Goal: Task Accomplishment & Management: Manage account settings

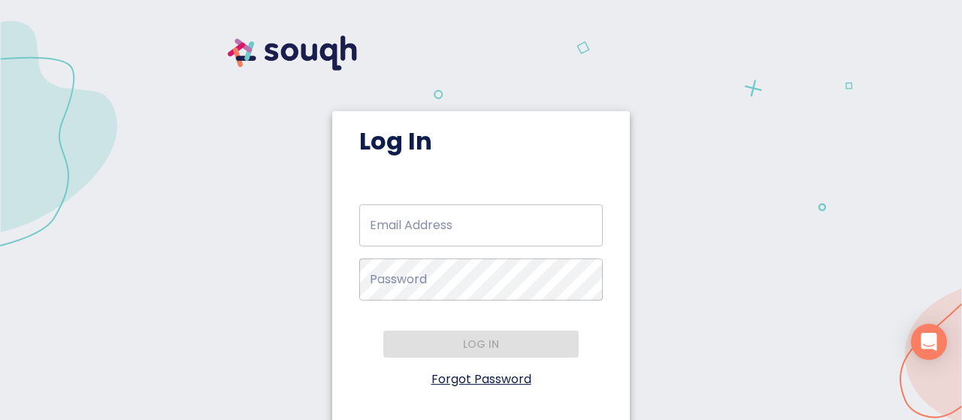
click at [421, 223] on input "Email Address   *" at bounding box center [481, 226] width 244 height 42
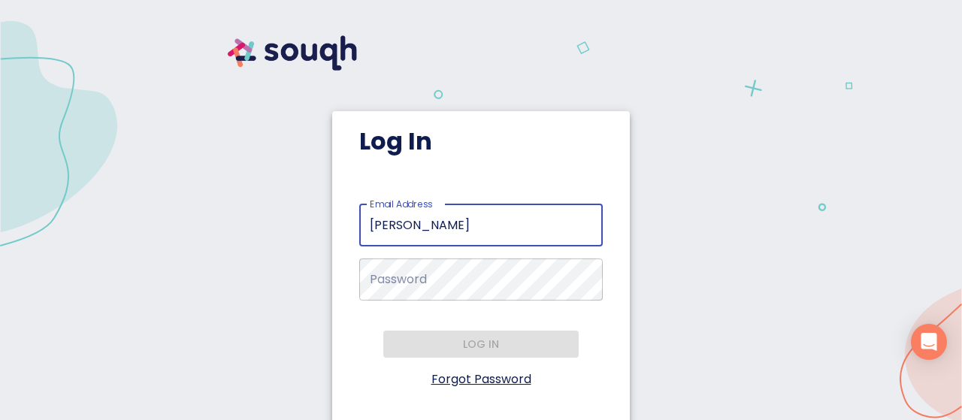
type input "[EMAIL_ADDRESS][DOMAIN_NAME]"
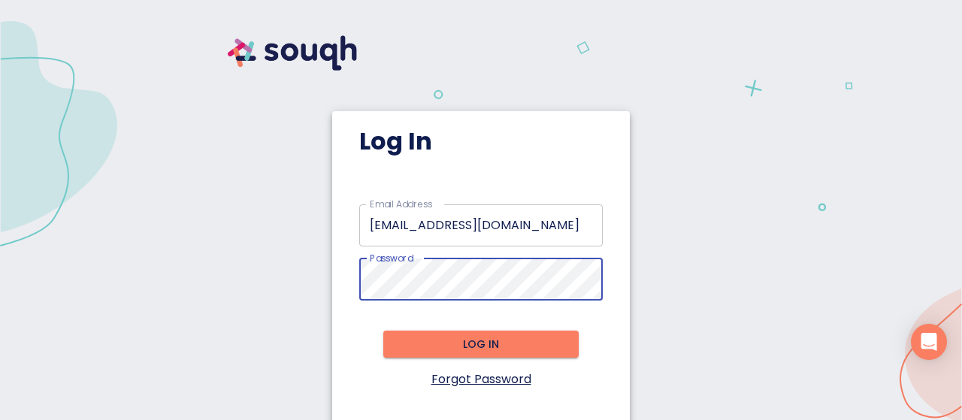
click at [495, 335] on span "Log in" at bounding box center [480, 344] width 171 height 19
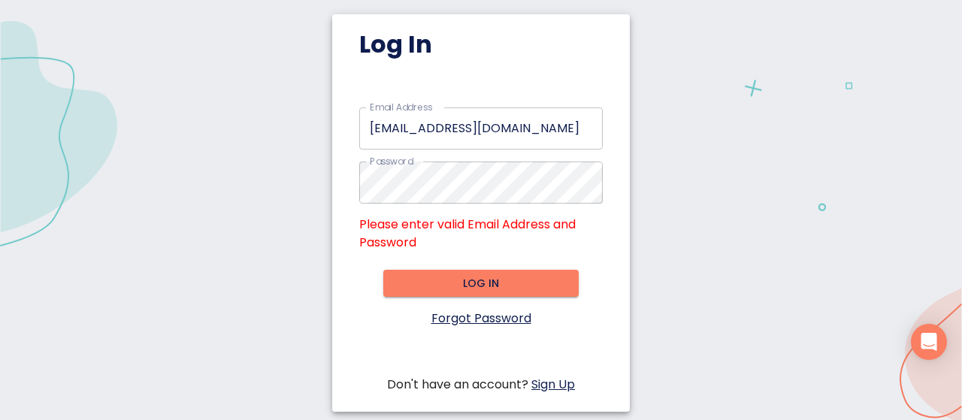
scroll to position [98, 0]
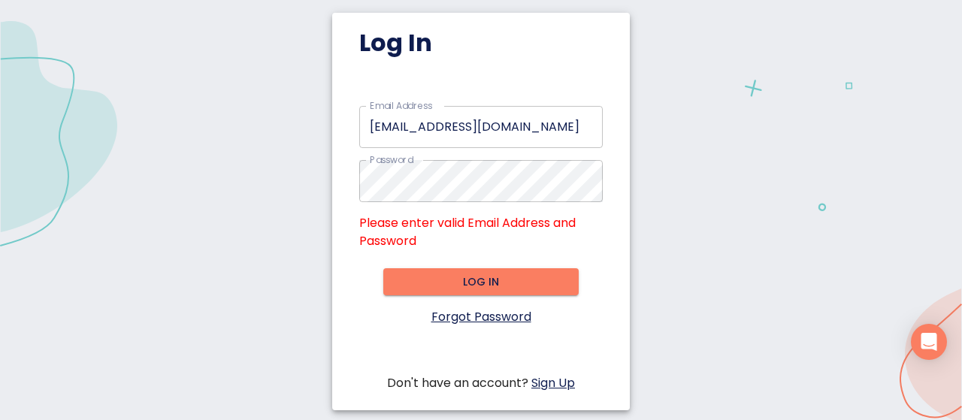
click at [481, 317] on link "Forgot Password" at bounding box center [482, 316] width 100 height 17
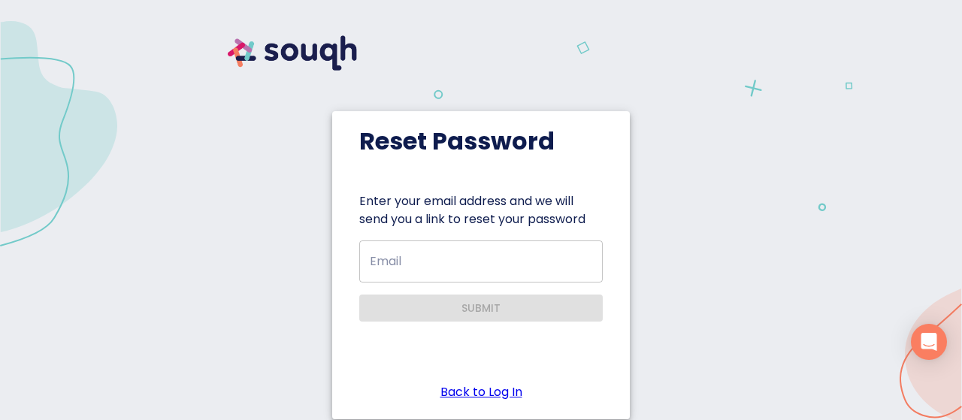
click at [415, 256] on input "Email" at bounding box center [481, 262] width 244 height 42
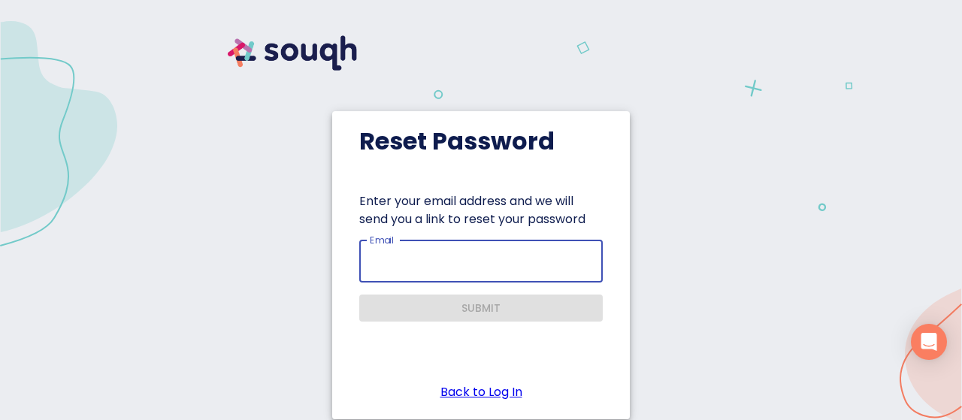
type input "[EMAIL_ADDRESS][DOMAIN_NAME]"
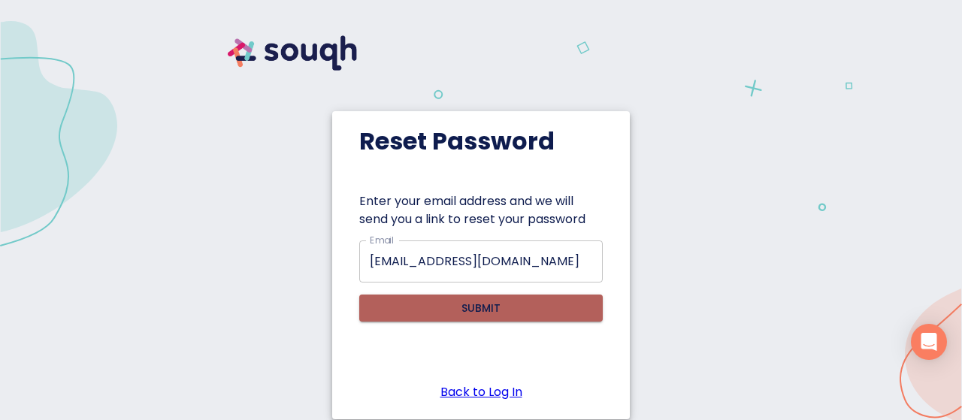
click at [477, 304] on span "Submit" at bounding box center [481, 308] width 220 height 19
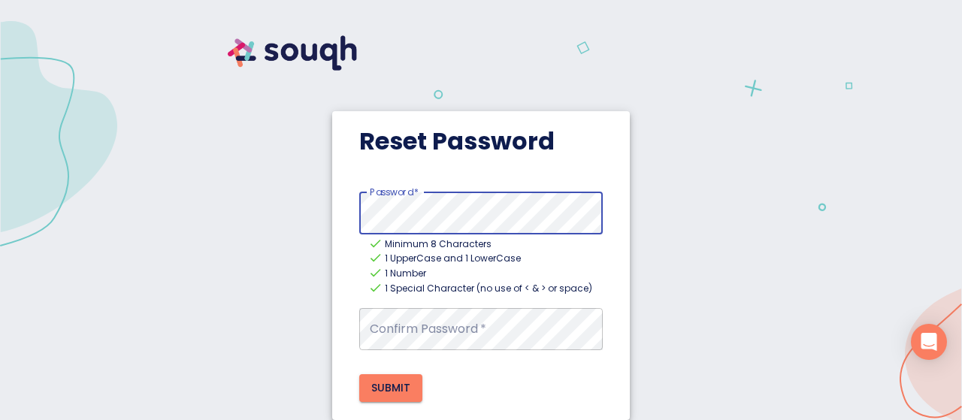
click at [343, 208] on div "Password   * Password * Minimum 8 Characters 1 UpperCase and 1 LowerCase 1 Numb…" at bounding box center [481, 297] width 298 height 210
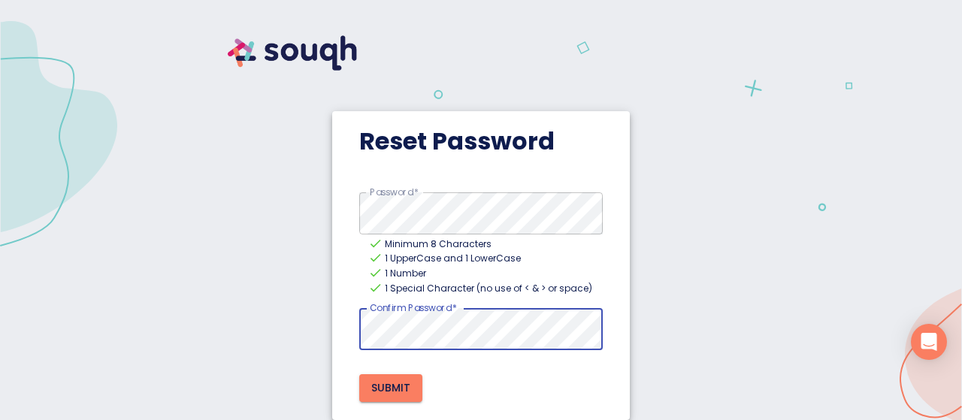
click at [380, 386] on span "Submit" at bounding box center [390, 388] width 39 height 19
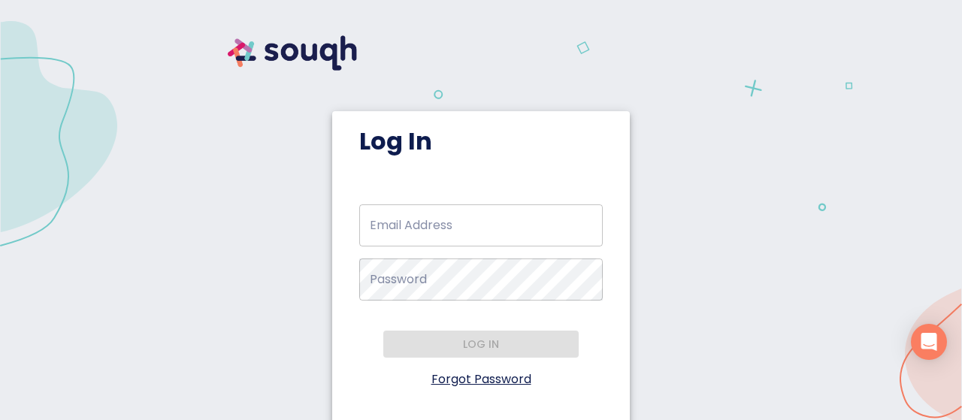
click at [404, 223] on input "Email Address   *" at bounding box center [481, 226] width 244 height 42
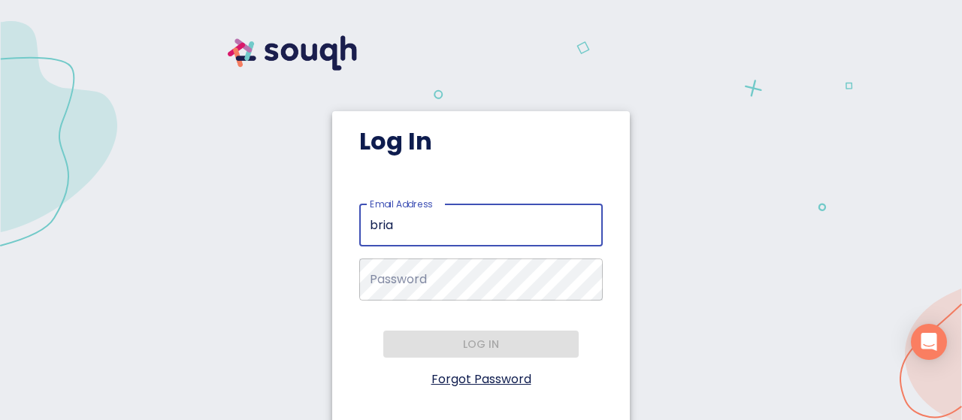
type input "[EMAIL_ADDRESS][DOMAIN_NAME]"
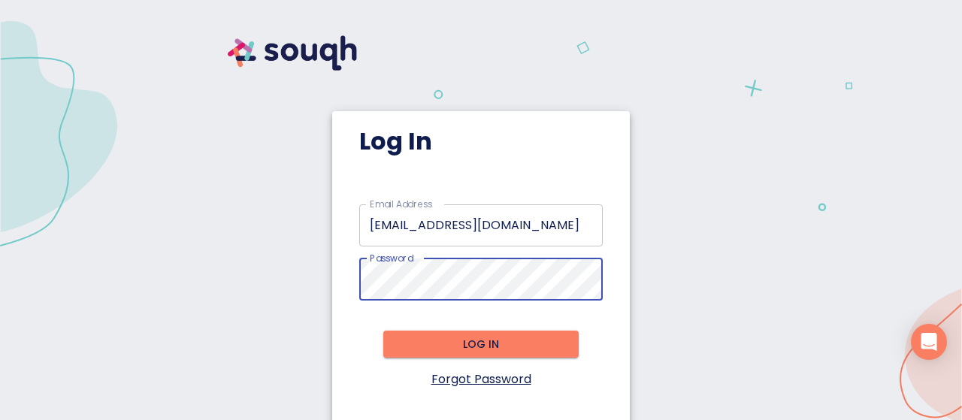
click at [486, 342] on span "Log in" at bounding box center [480, 344] width 171 height 19
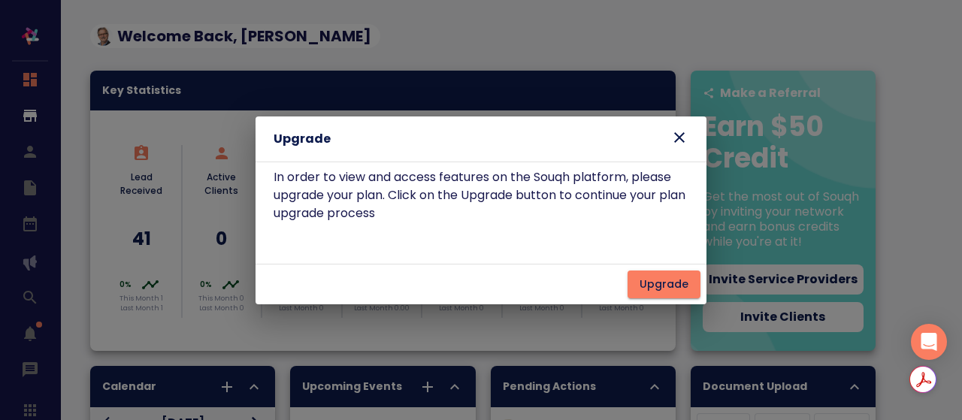
click at [680, 129] on icon at bounding box center [680, 138] width 18 height 18
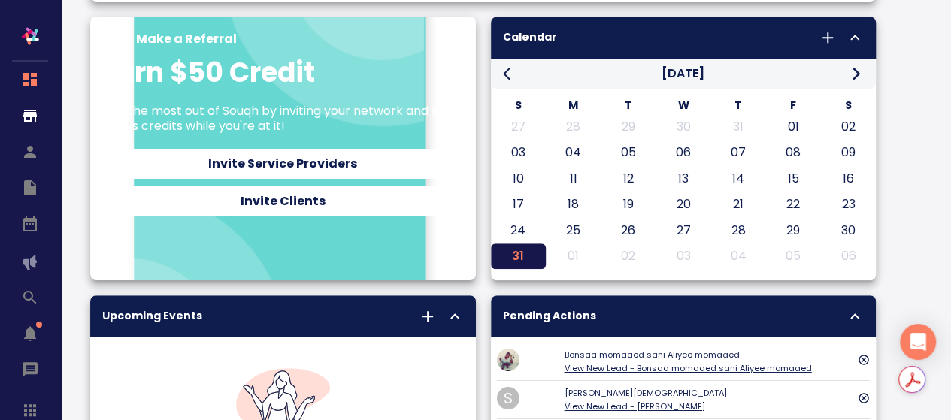
scroll to position [376, 0]
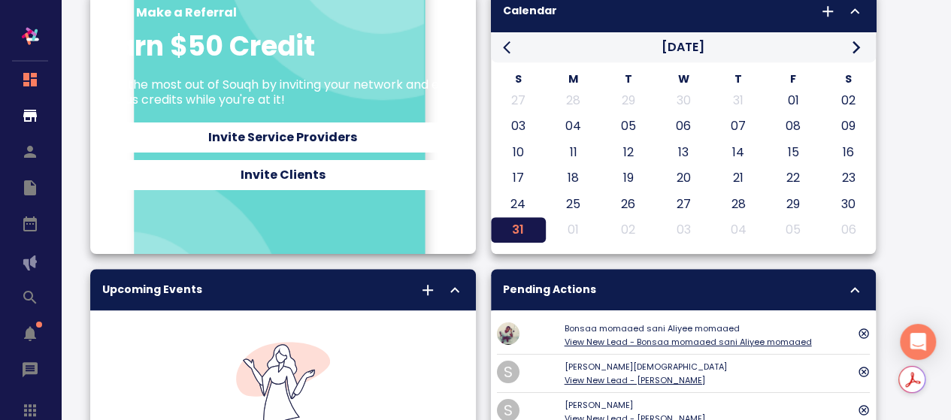
click at [30, 410] on div at bounding box center [30, 394] width 60 height 157
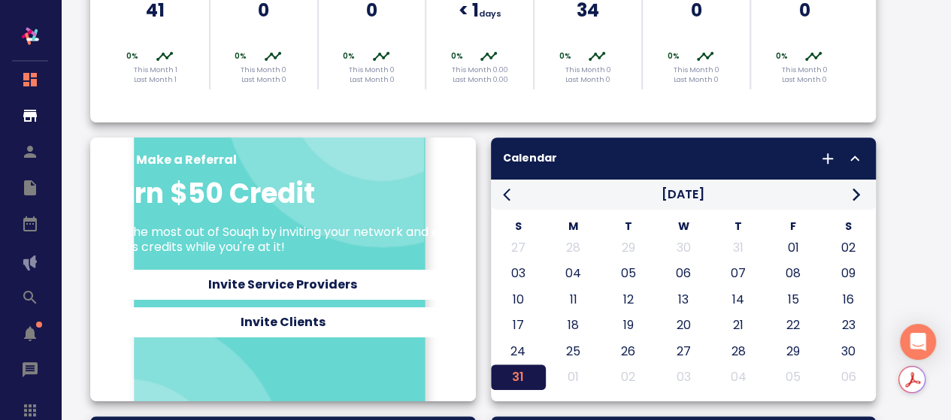
scroll to position [0, 0]
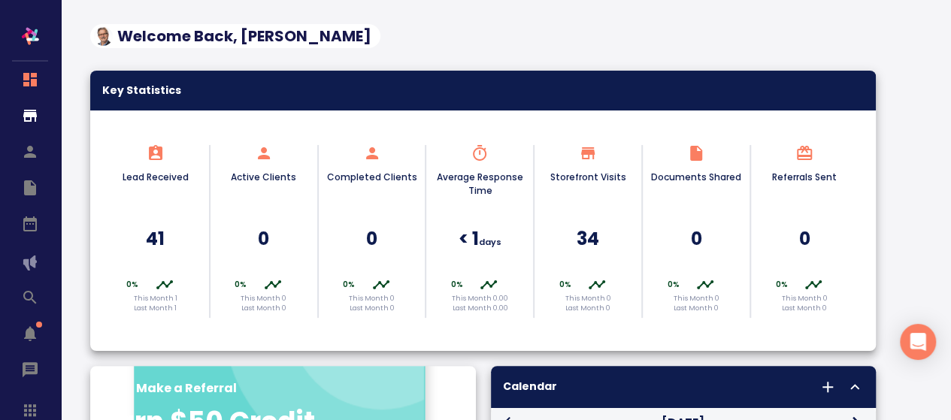
click at [35, 32] on img "button" at bounding box center [30, 36] width 30 height 30
click at [29, 71] on icon "button" at bounding box center [30, 80] width 18 height 18
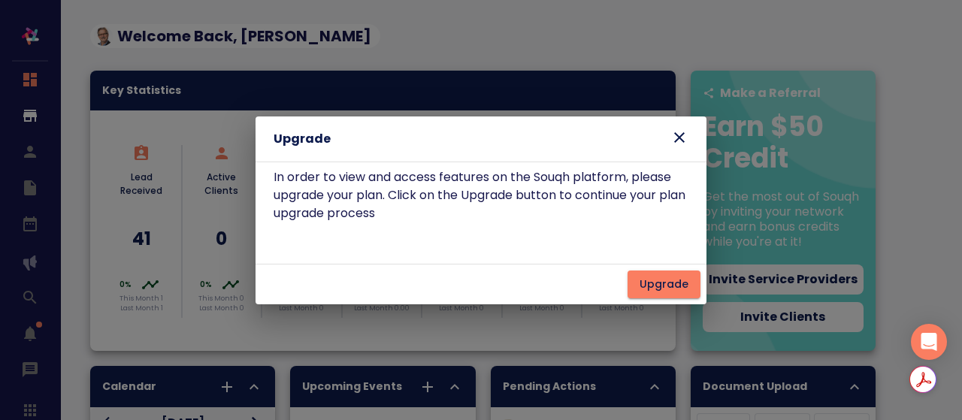
click at [677, 138] on icon at bounding box center [680, 138] width 18 height 18
